Goal: Register for event/course

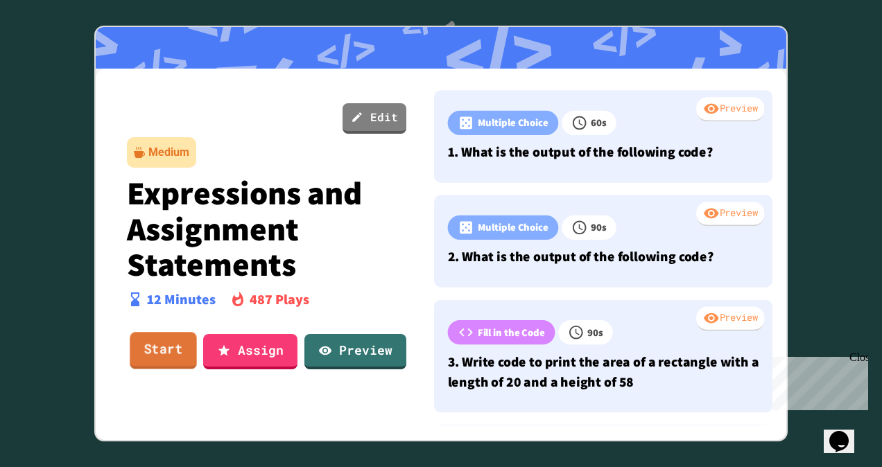
click at [168, 355] on link "Start" at bounding box center [163, 350] width 67 height 37
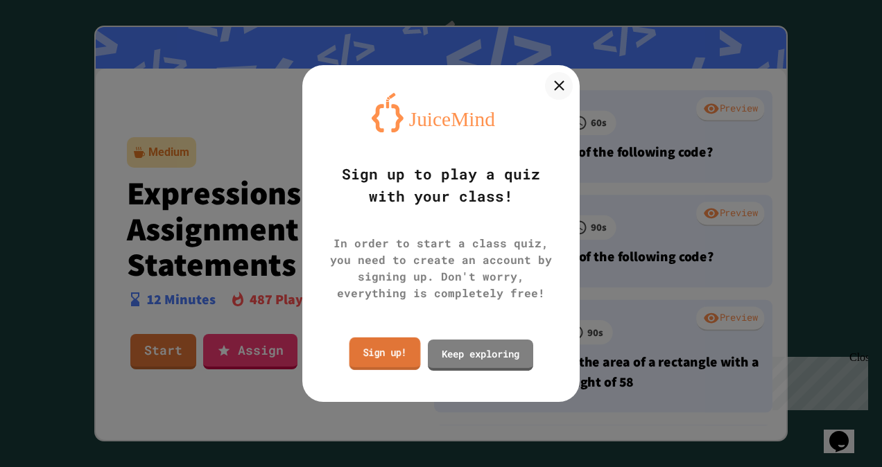
click at [390, 358] on link "Sign up!" at bounding box center [384, 354] width 71 height 33
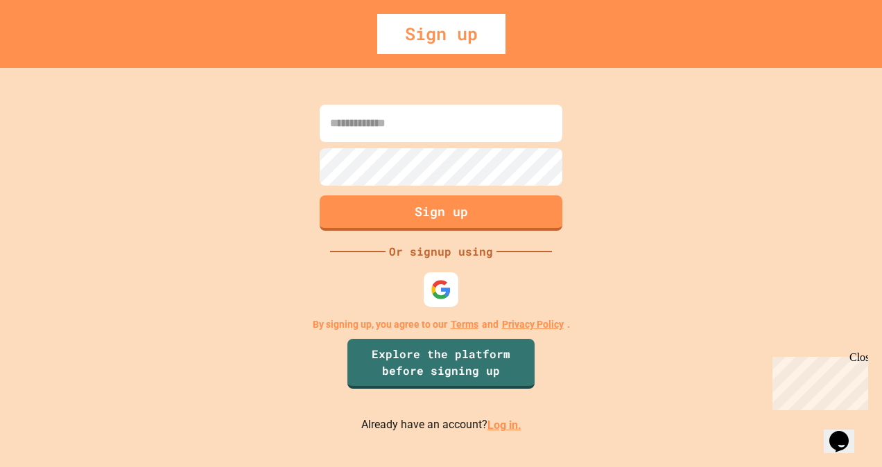
click at [390, 128] on input at bounding box center [441, 123] width 243 height 37
type input "**********"
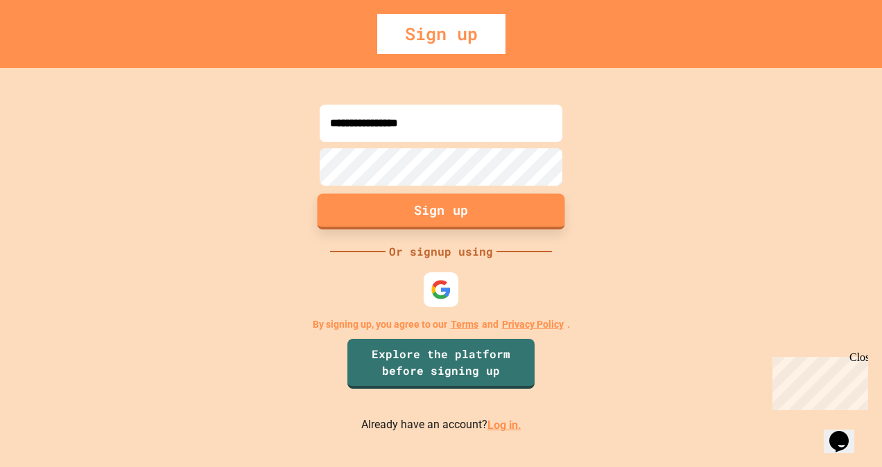
click at [422, 221] on button "Sign up" at bounding box center [442, 212] width 248 height 36
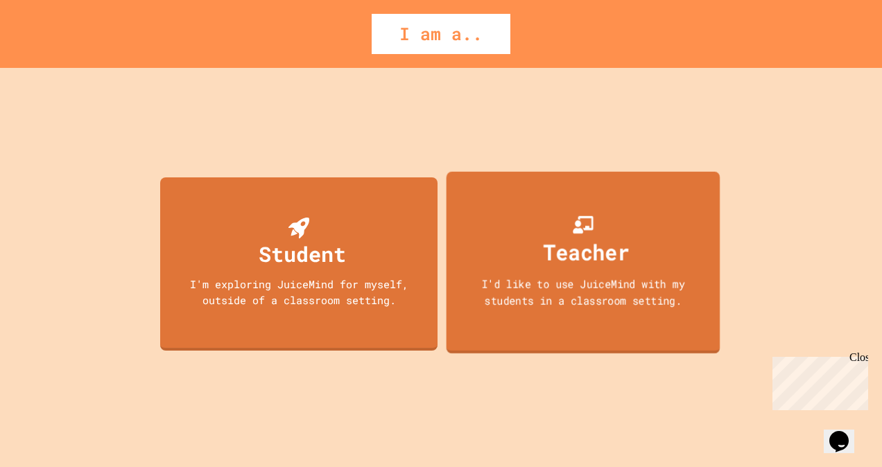
click at [598, 237] on div "Teacher" at bounding box center [587, 252] width 86 height 33
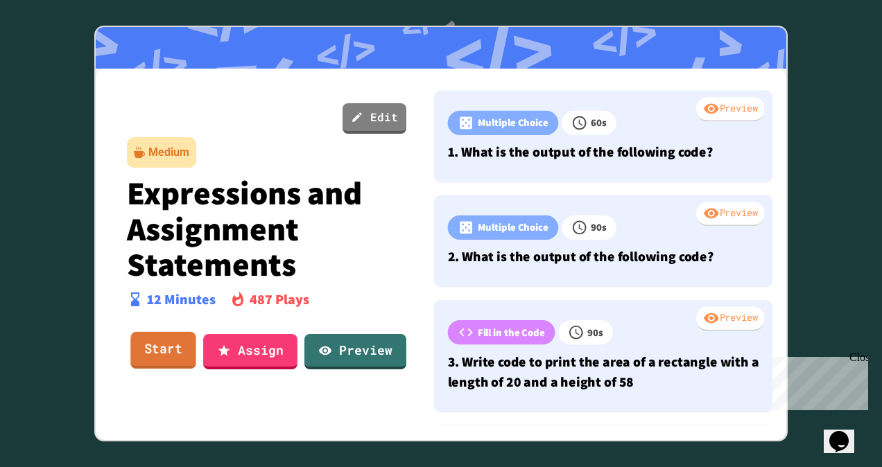
click at [177, 352] on link "Start" at bounding box center [162, 350] width 65 height 37
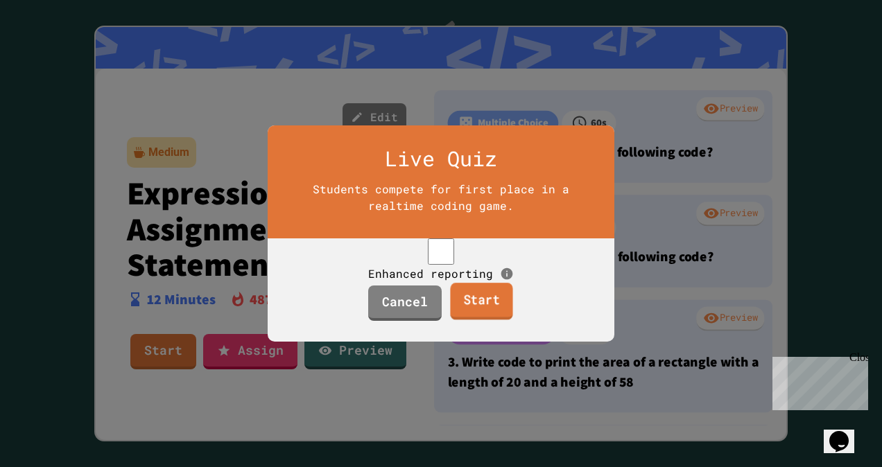
click at [494, 320] on link "Start" at bounding box center [481, 301] width 62 height 37
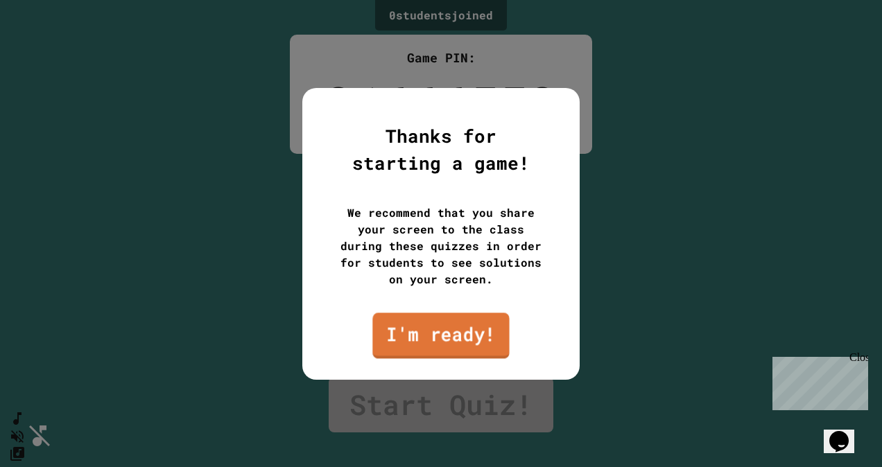
click at [489, 340] on link "I'm ready!" at bounding box center [440, 336] width 137 height 46
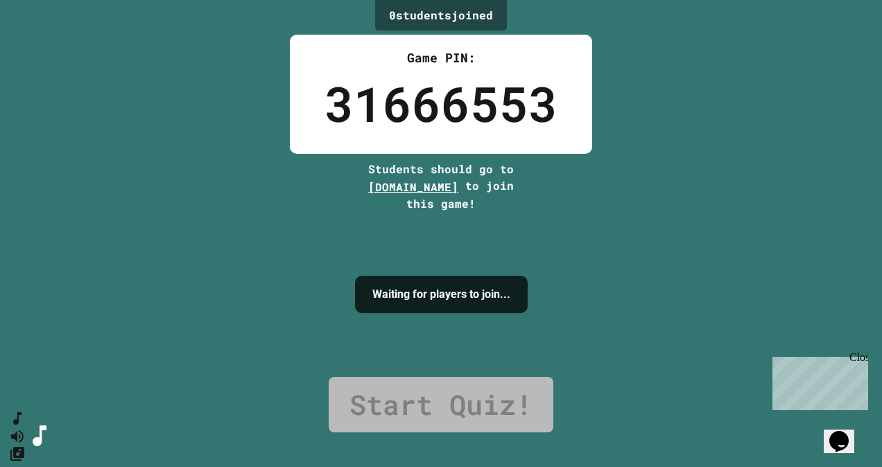
click at [858, 359] on div "Close" at bounding box center [857, 360] width 17 height 17
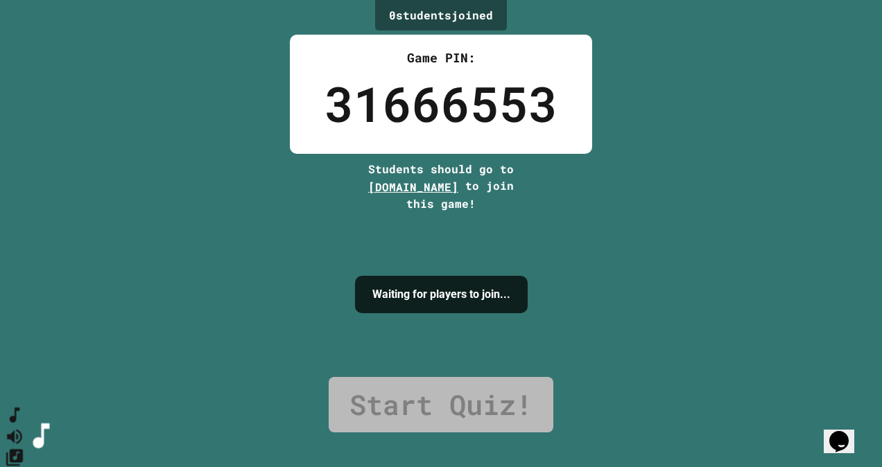
click at [21, 426] on icon "SpeedDial basic example" at bounding box center [15, 416] width 20 height 20
click at [22, 429] on icon "Mute music" at bounding box center [14, 436] width 15 height 15
click at [444, 404] on link "Start Quiz!" at bounding box center [441, 404] width 225 height 55
click at [655, 322] on div "0 student s joined Game PIN: 31666553 Students should go to [DOMAIN_NAME] to jo…" at bounding box center [441, 233] width 882 height 467
click at [415, 184] on span "[DOMAIN_NAME]" at bounding box center [413, 187] width 90 height 15
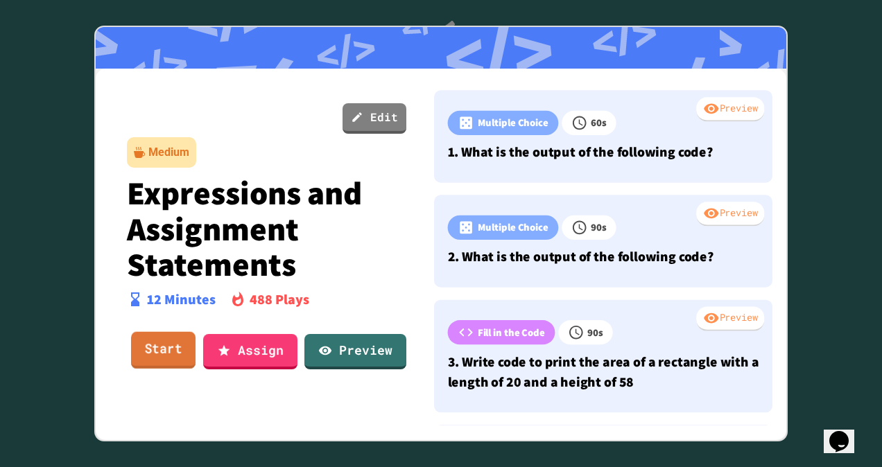
click at [164, 350] on link "Start" at bounding box center [163, 350] width 64 height 37
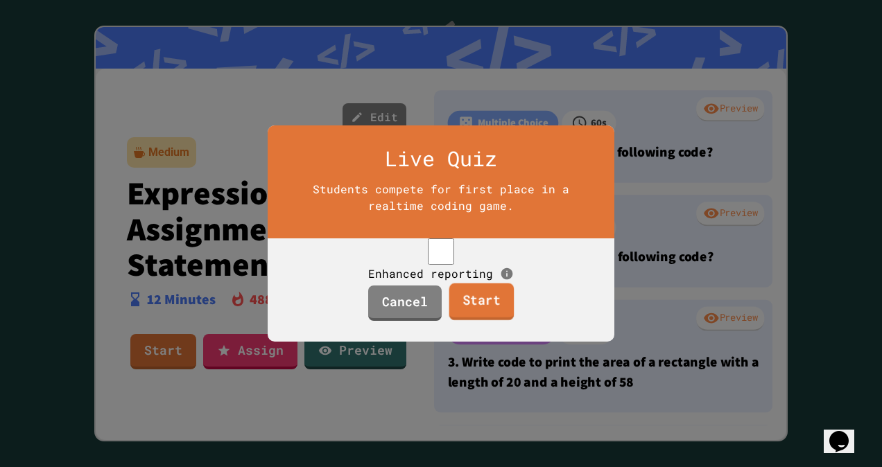
click at [474, 321] on link "Start" at bounding box center [481, 302] width 65 height 37
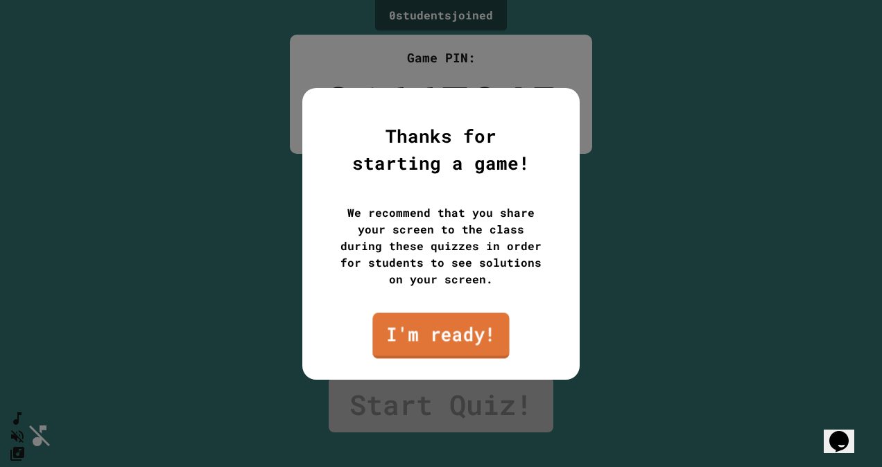
click at [463, 343] on link "I'm ready!" at bounding box center [440, 336] width 137 height 46
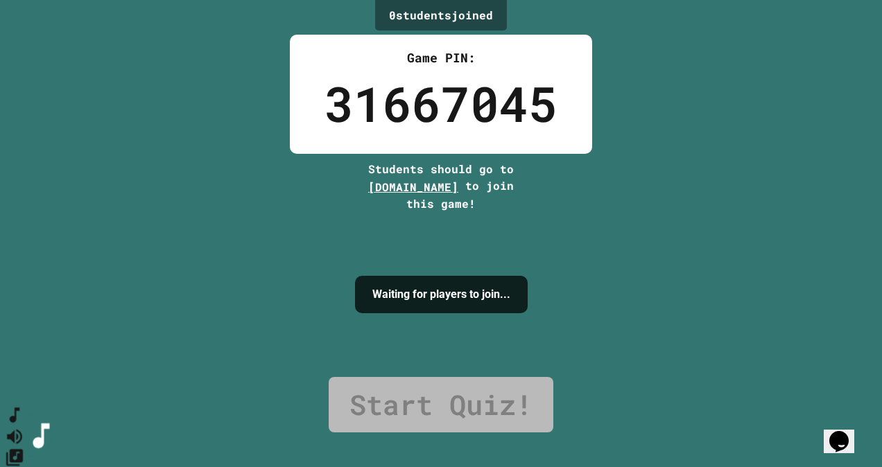
click at [19, 424] on icon "SpeedDial basic example" at bounding box center [15, 415] width 10 height 15
click at [25, 426] on icon "Mute music" at bounding box center [15, 436] width 20 height 20
click at [25, 447] on icon "Change Music" at bounding box center [15, 457] width 20 height 20
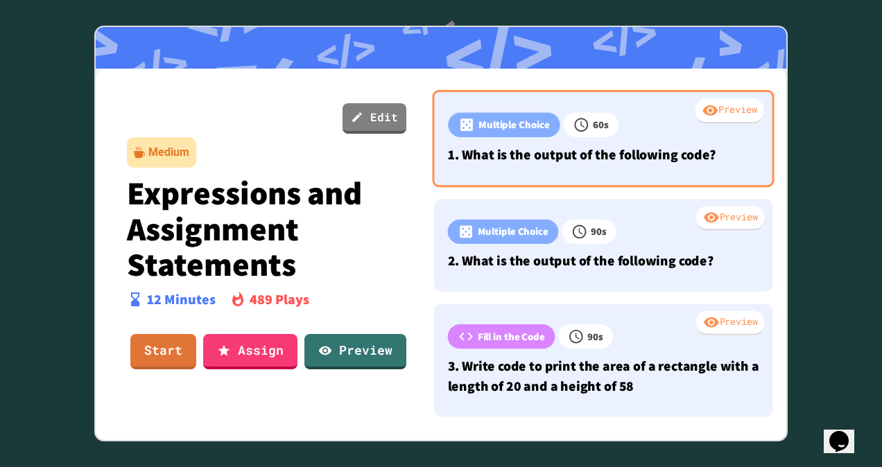
click at [600, 156] on p "1. What is the output of the following code?" at bounding box center [603, 154] width 310 height 21
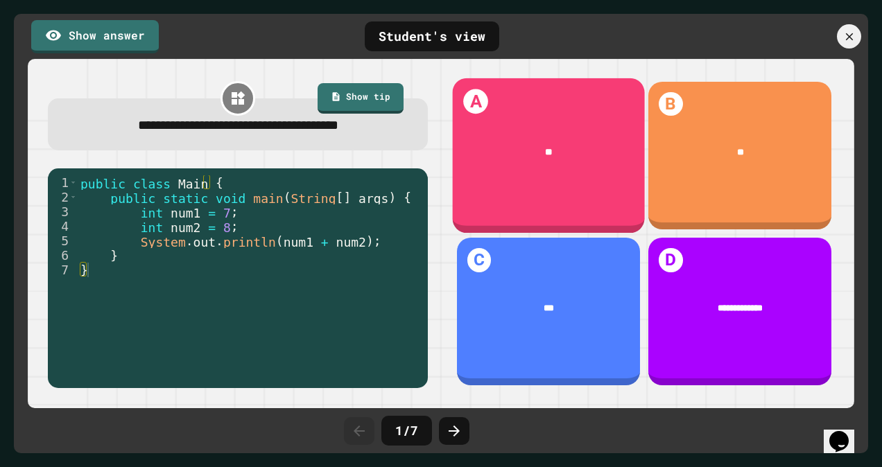
click at [591, 181] on div "A **" at bounding box center [548, 155] width 192 height 155
click at [463, 115] on div "A **" at bounding box center [548, 155] width 192 height 155
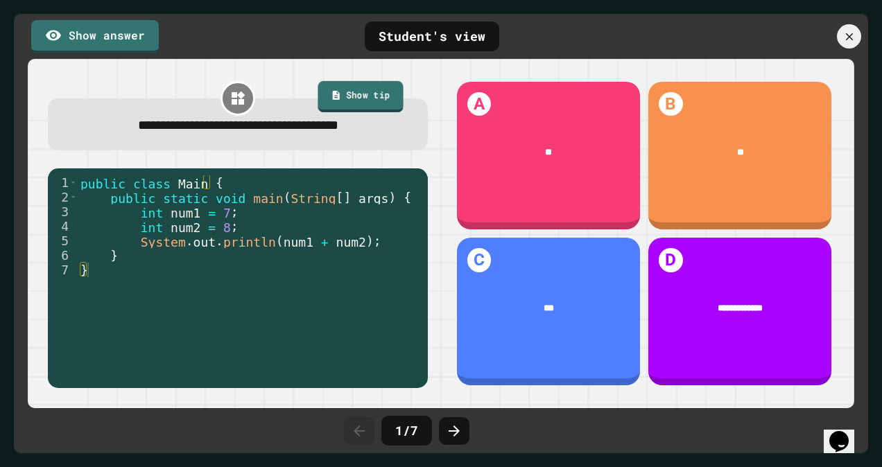
click at [349, 103] on link "Show tip" at bounding box center [360, 97] width 85 height 32
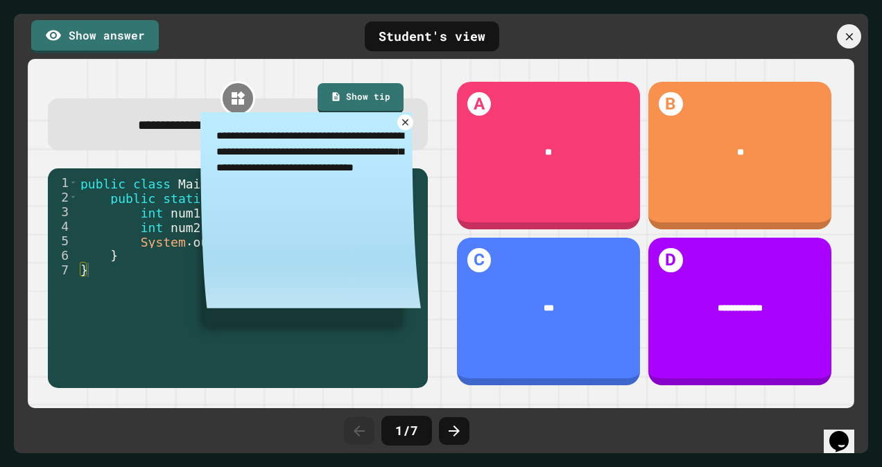
click at [400, 124] on icon at bounding box center [405, 122] width 10 height 10
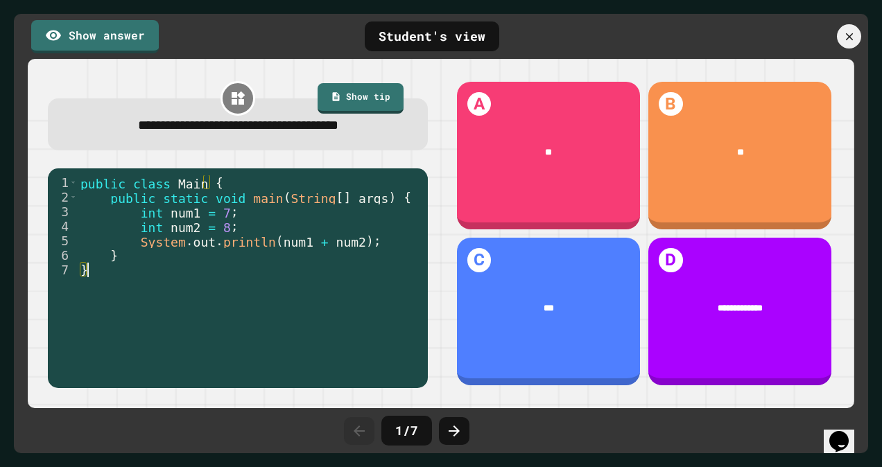
click at [306, 296] on div "public class Main { public static void main ( String [ ] args ) { int num1 = 7 …" at bounding box center [249, 277] width 343 height 204
click at [854, 41] on icon at bounding box center [849, 36] width 15 height 15
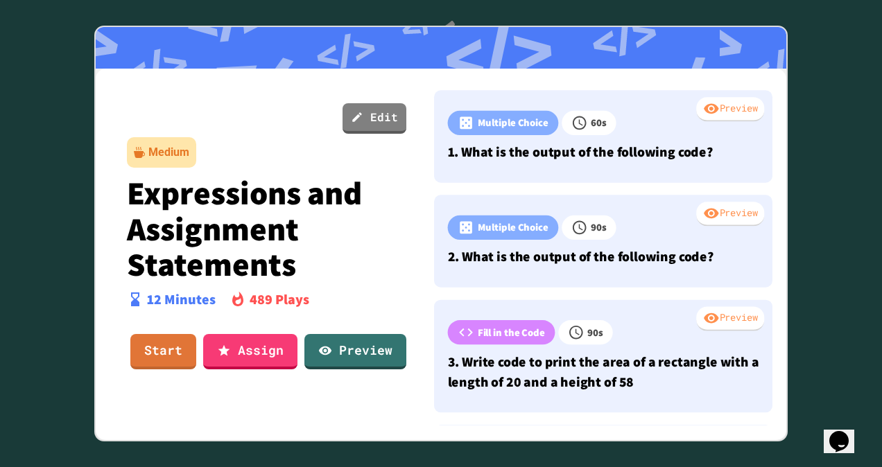
click at [847, 141] on div at bounding box center [441, 233] width 882 height 467
